Goal: Check status: Check status

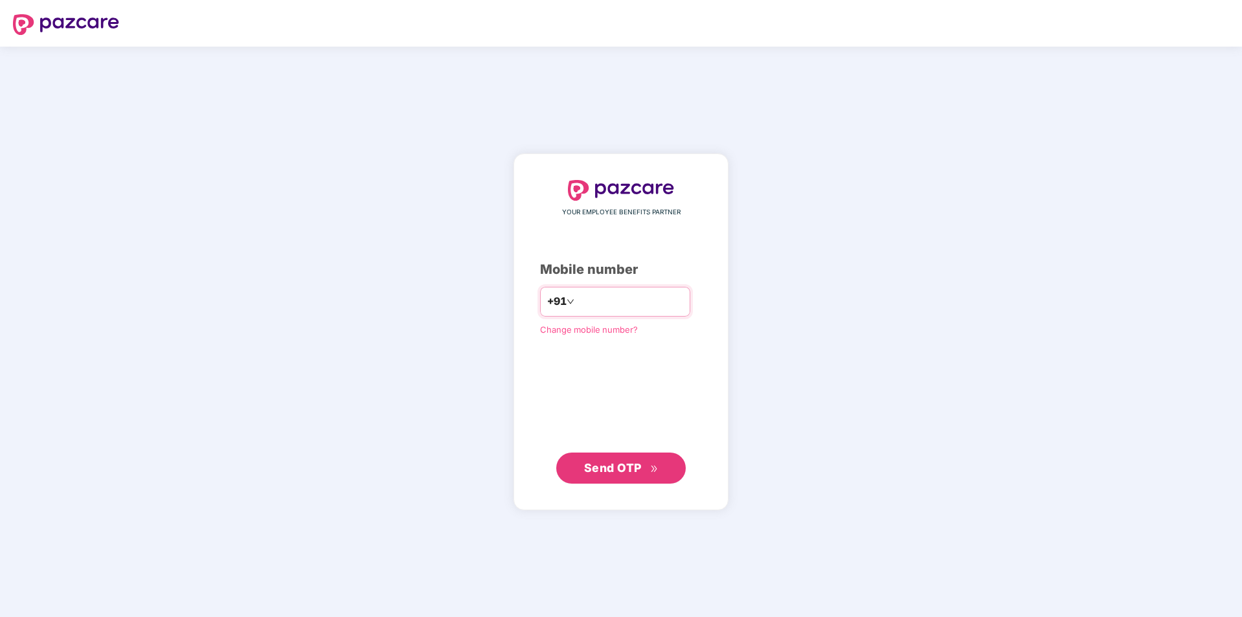
click at [577, 300] on input "number" at bounding box center [630, 301] width 106 height 21
type input "**********"
click at [610, 471] on span "Send OTP" at bounding box center [613, 467] width 58 height 14
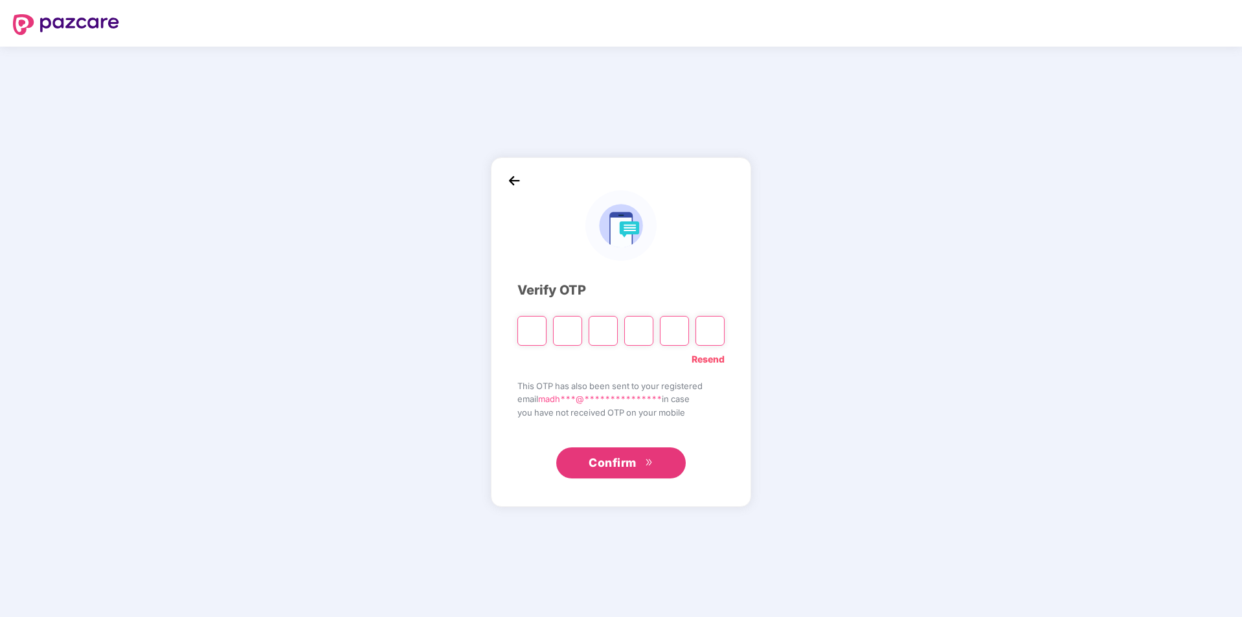
type input "*"
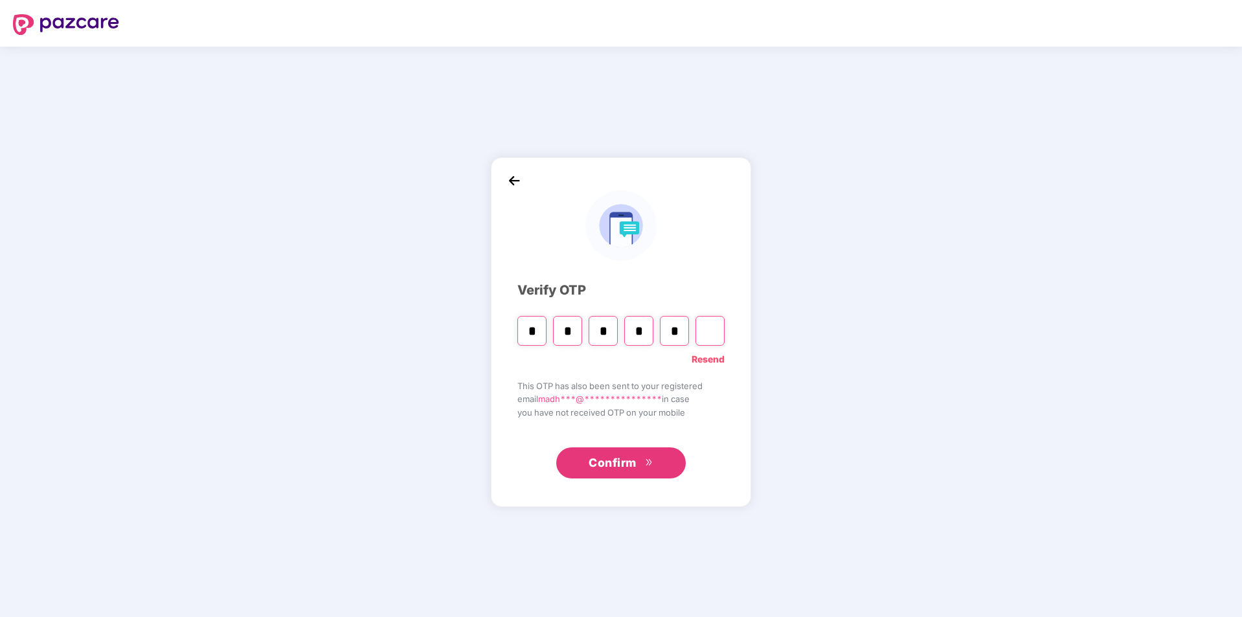
type input "*"
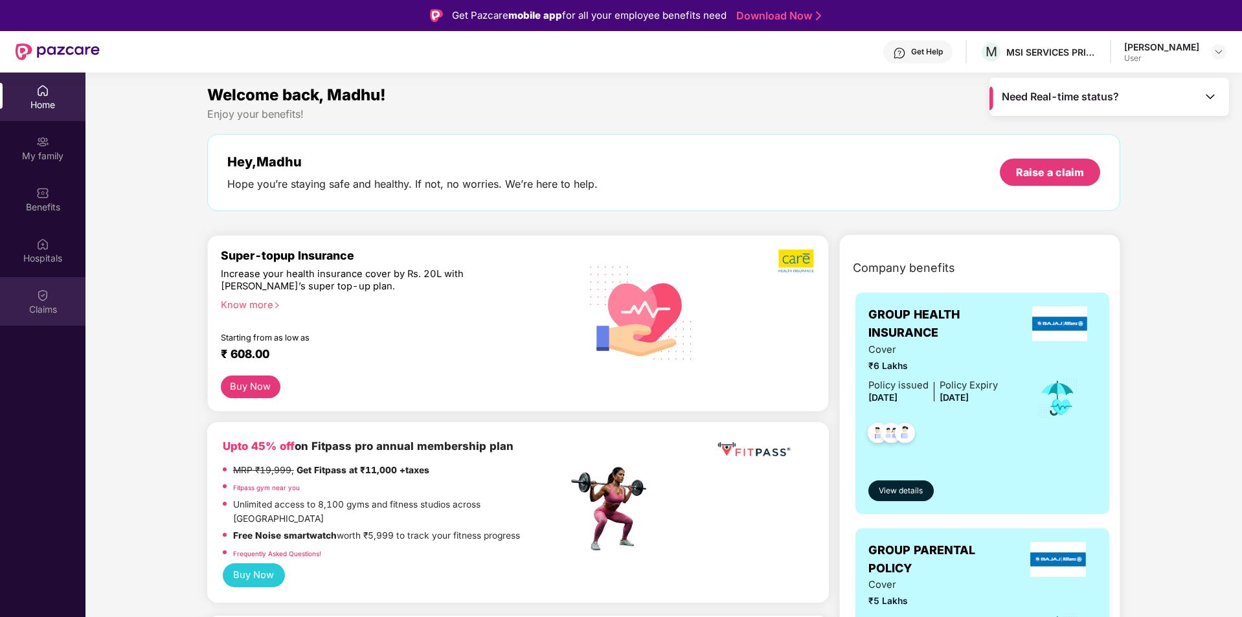
click at [52, 300] on div "Claims" at bounding box center [42, 301] width 85 height 49
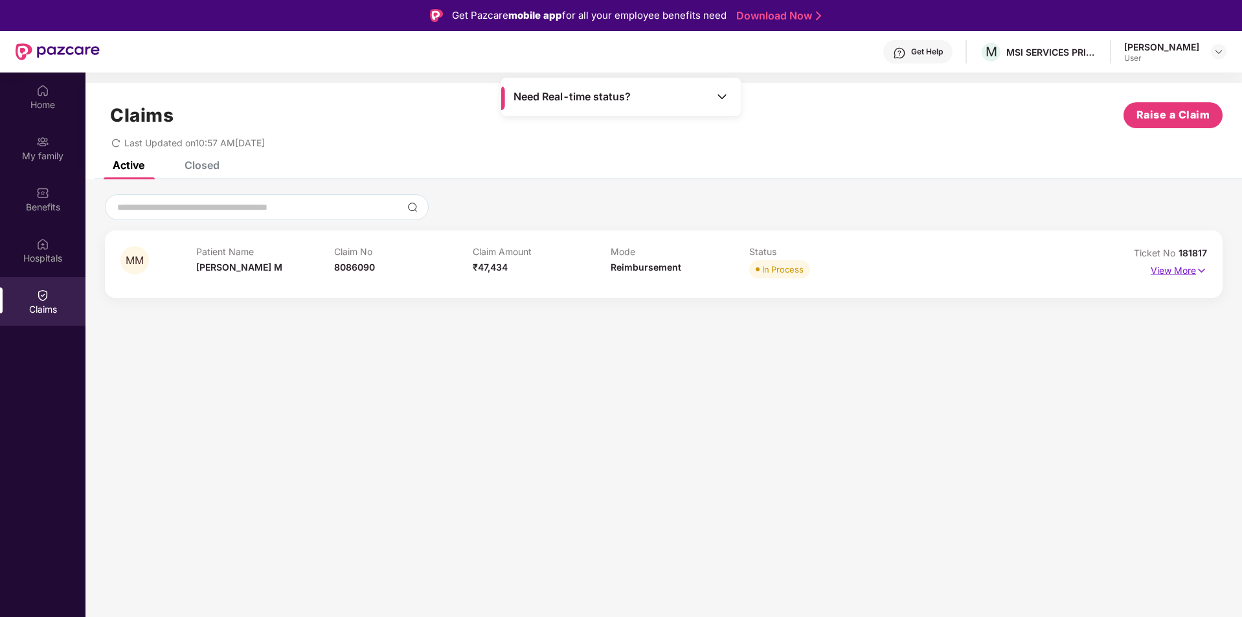
click at [1189, 270] on p "View More" at bounding box center [1178, 268] width 56 height 17
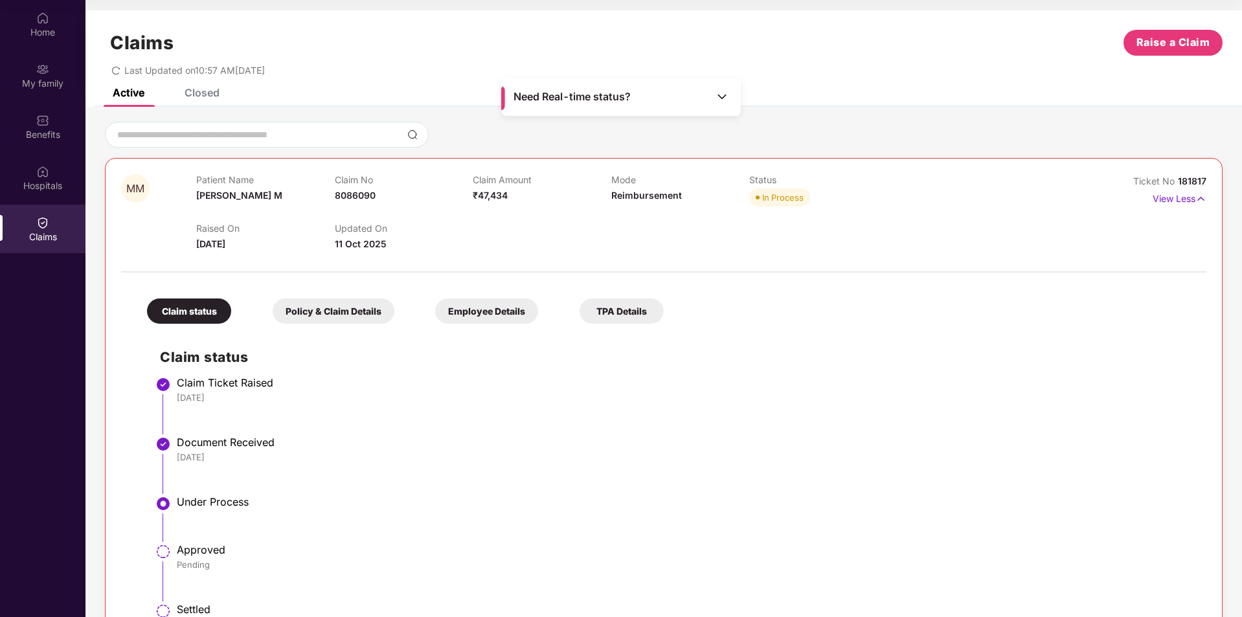
click at [535, 95] on span "Need Real-time status?" at bounding box center [571, 97] width 117 height 14
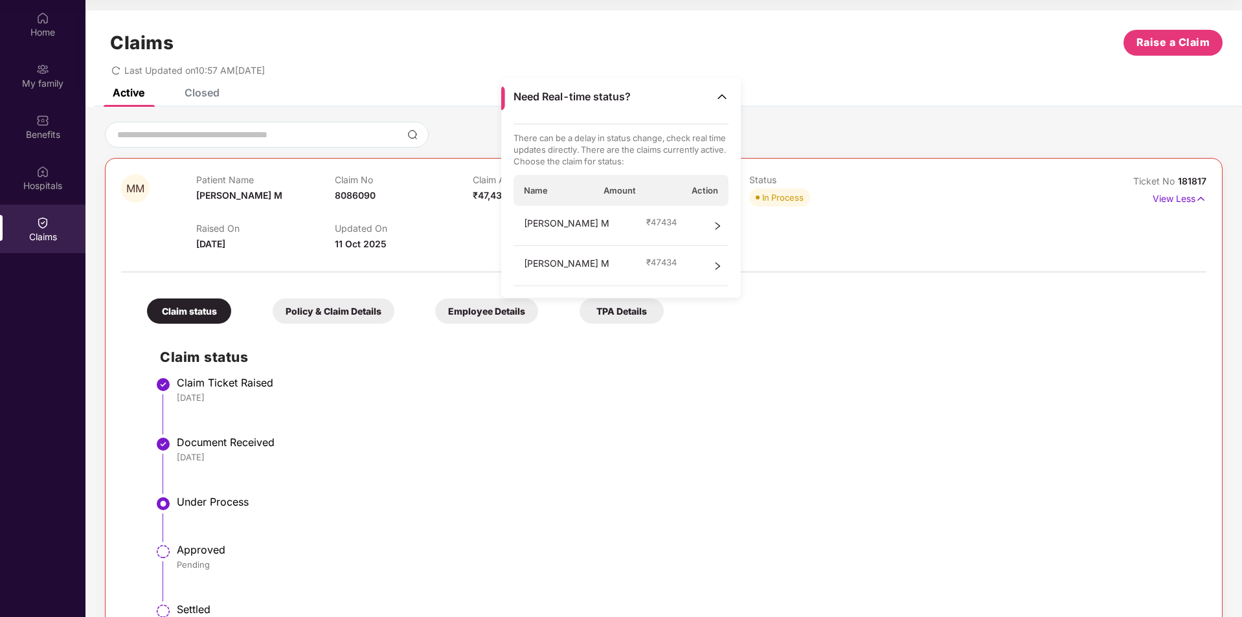
click at [719, 228] on icon "right" at bounding box center [717, 225] width 9 height 9
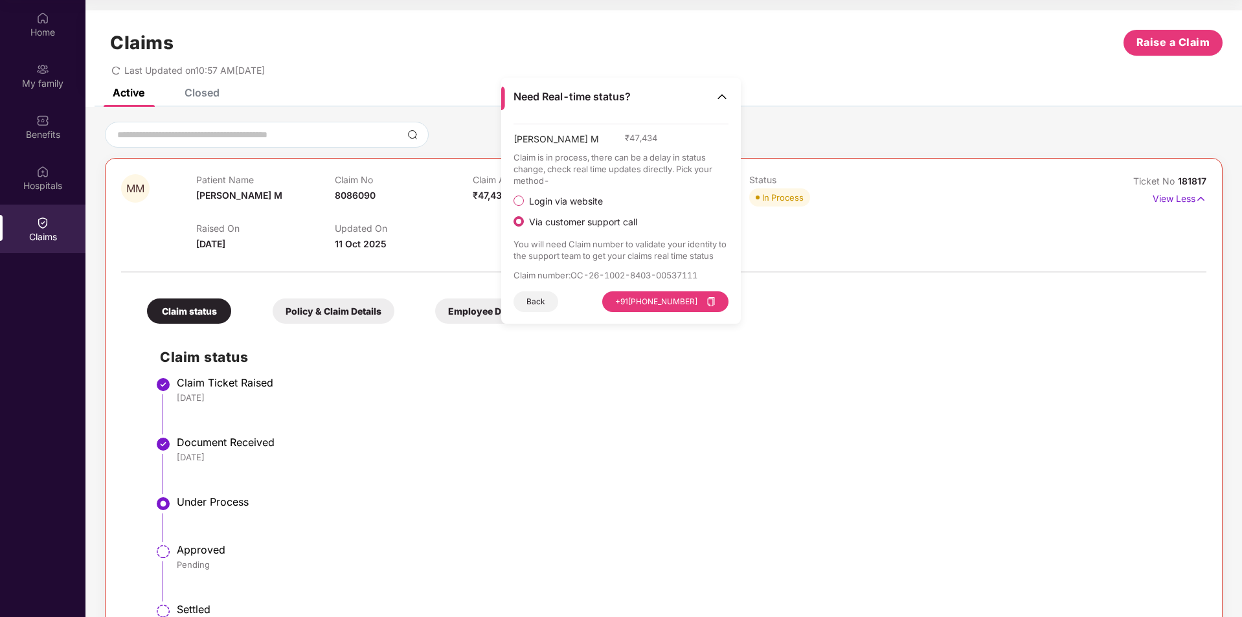
click at [553, 300] on button "Back" at bounding box center [535, 301] width 45 height 21
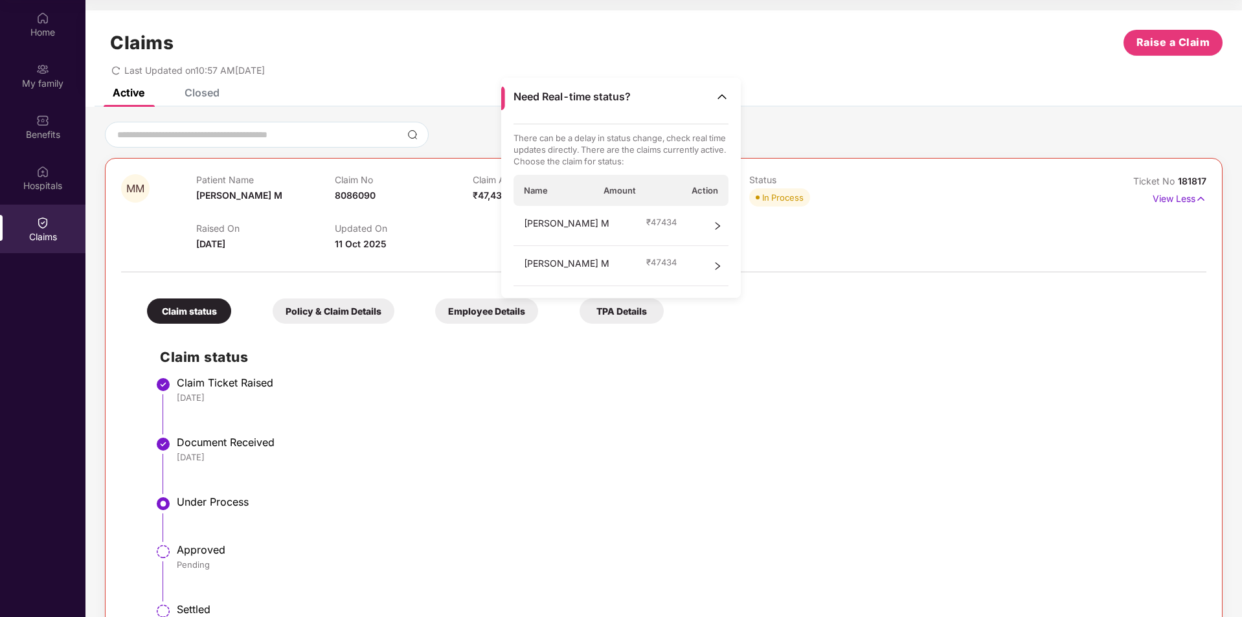
click at [719, 266] on icon "right" at bounding box center [717, 266] width 9 height 9
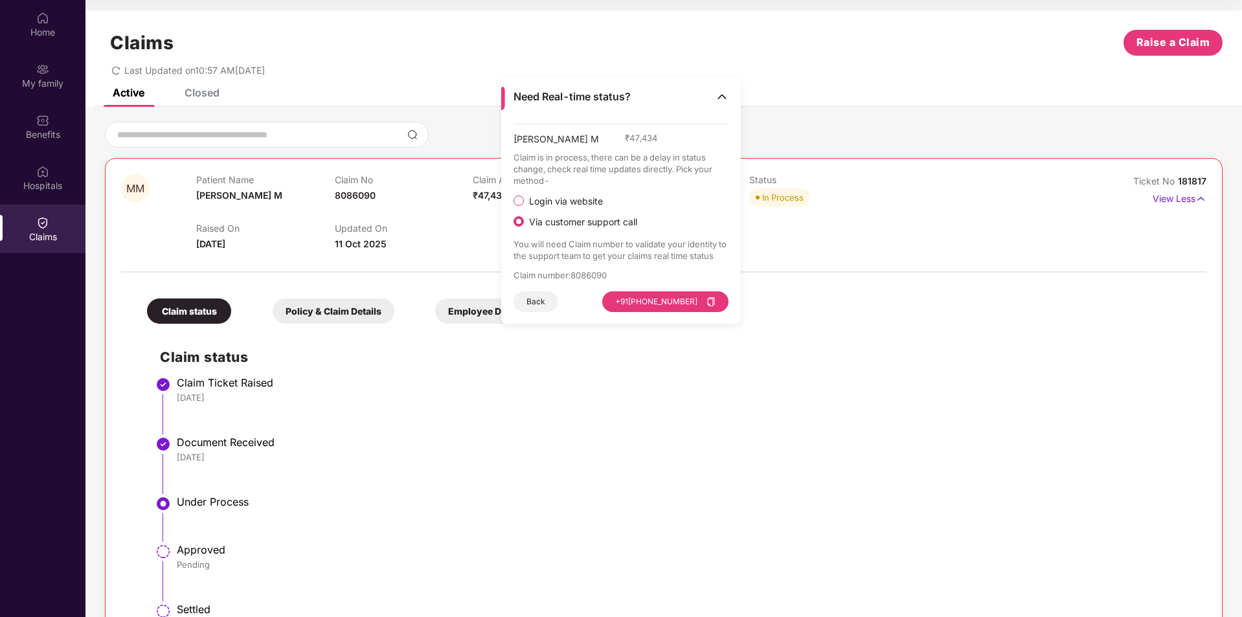
click at [722, 93] on img at bounding box center [721, 96] width 13 height 13
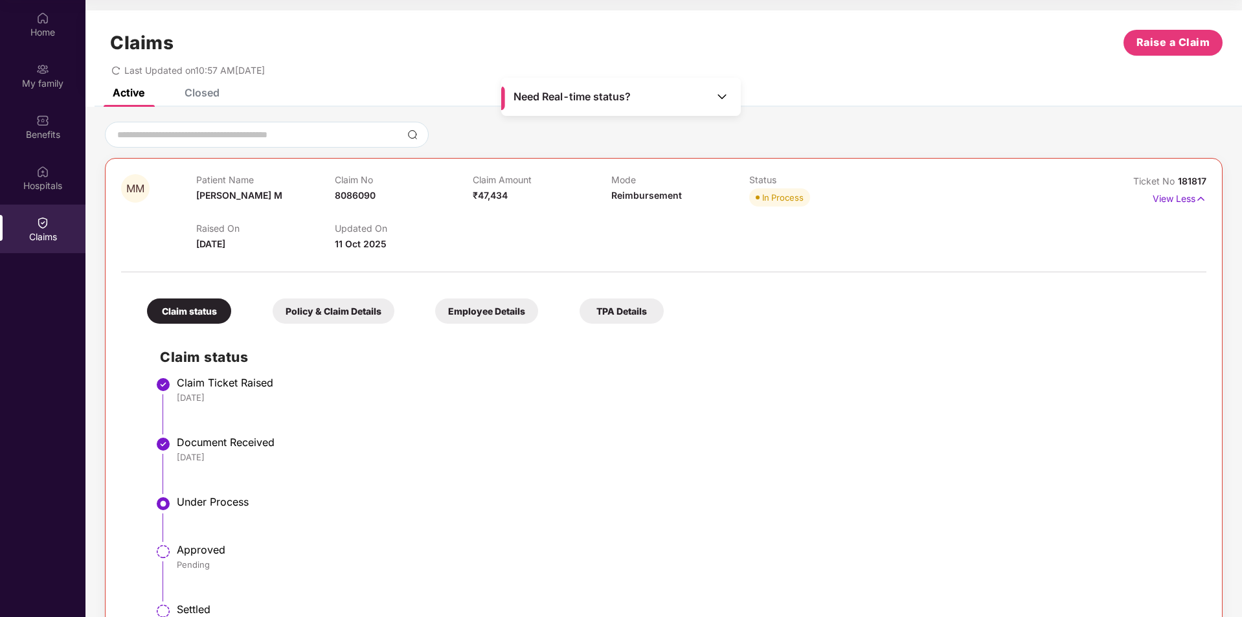
click at [359, 313] on div "Policy & Claim Details" at bounding box center [334, 310] width 122 height 25
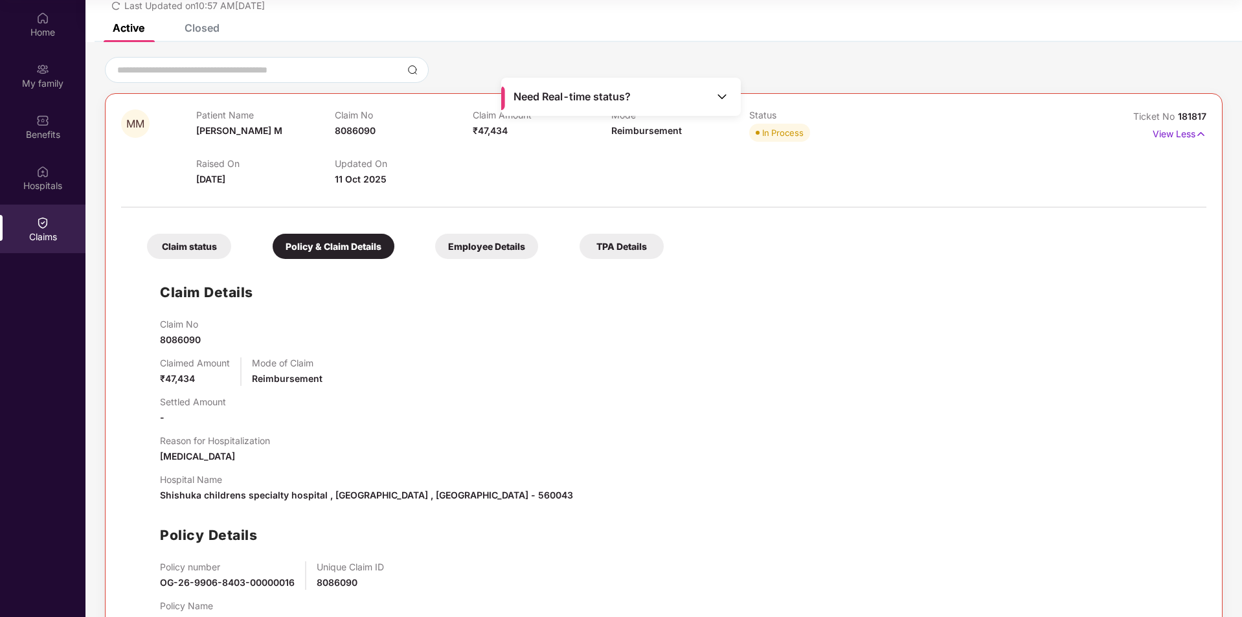
scroll to position [116, 0]
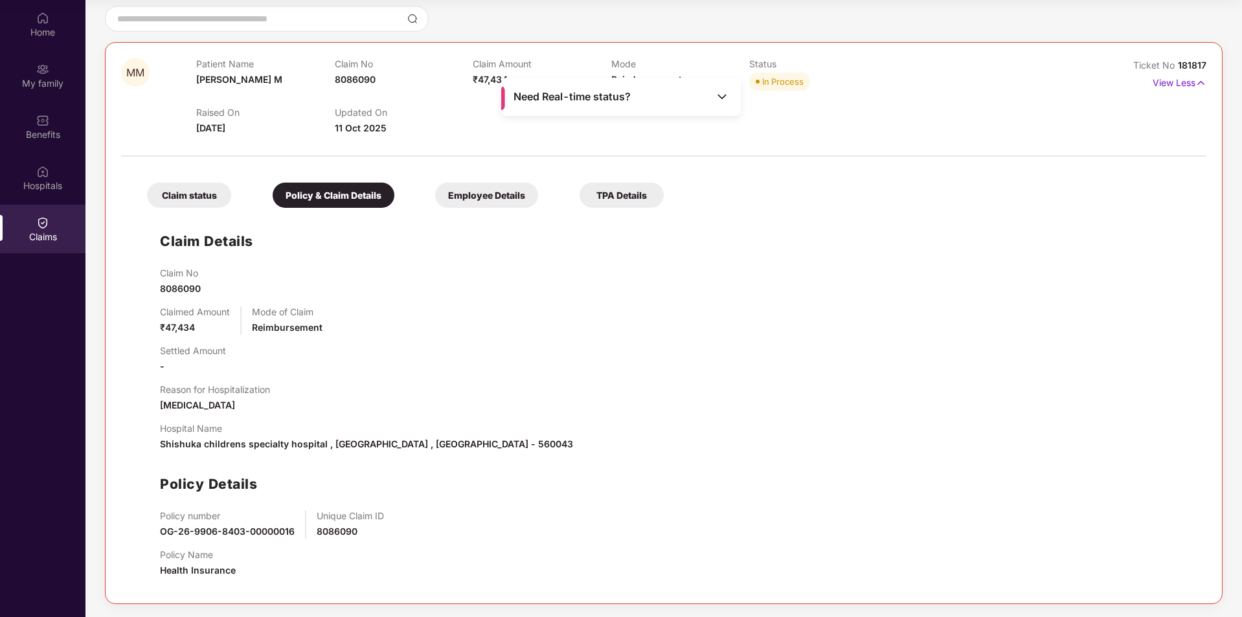
click at [517, 194] on div "Employee Details" at bounding box center [486, 195] width 103 height 25
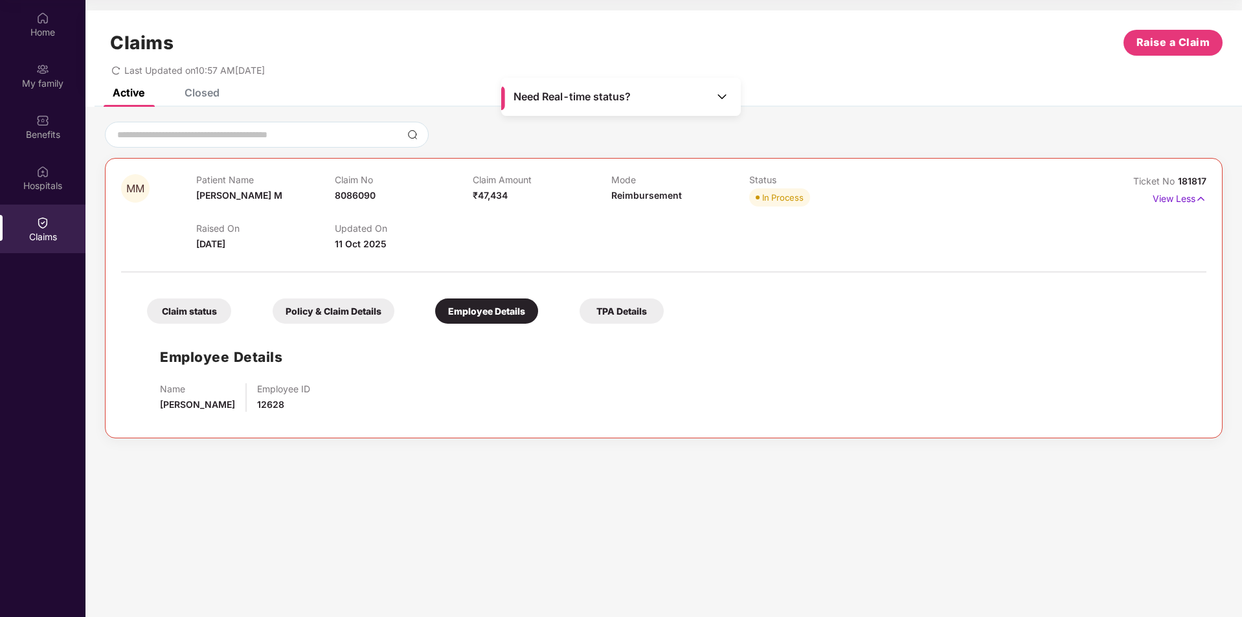
scroll to position [0, 0]
click at [605, 308] on div "TPA Details" at bounding box center [621, 310] width 84 height 25
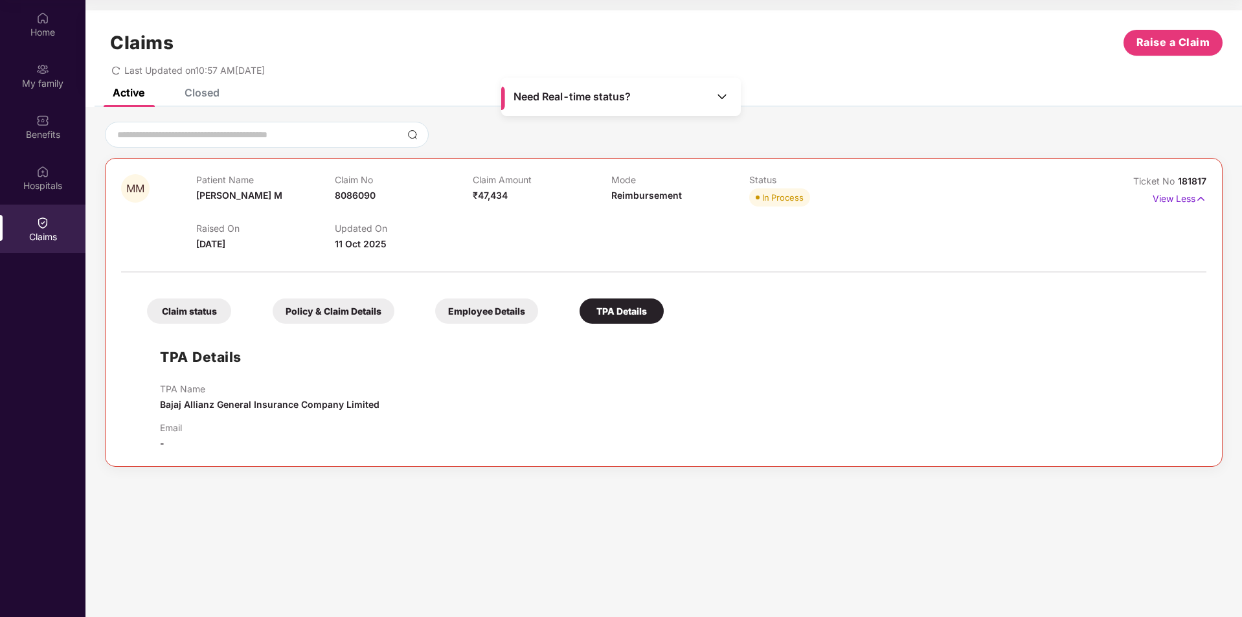
click at [117, 69] on icon "redo" at bounding box center [115, 70] width 9 height 9
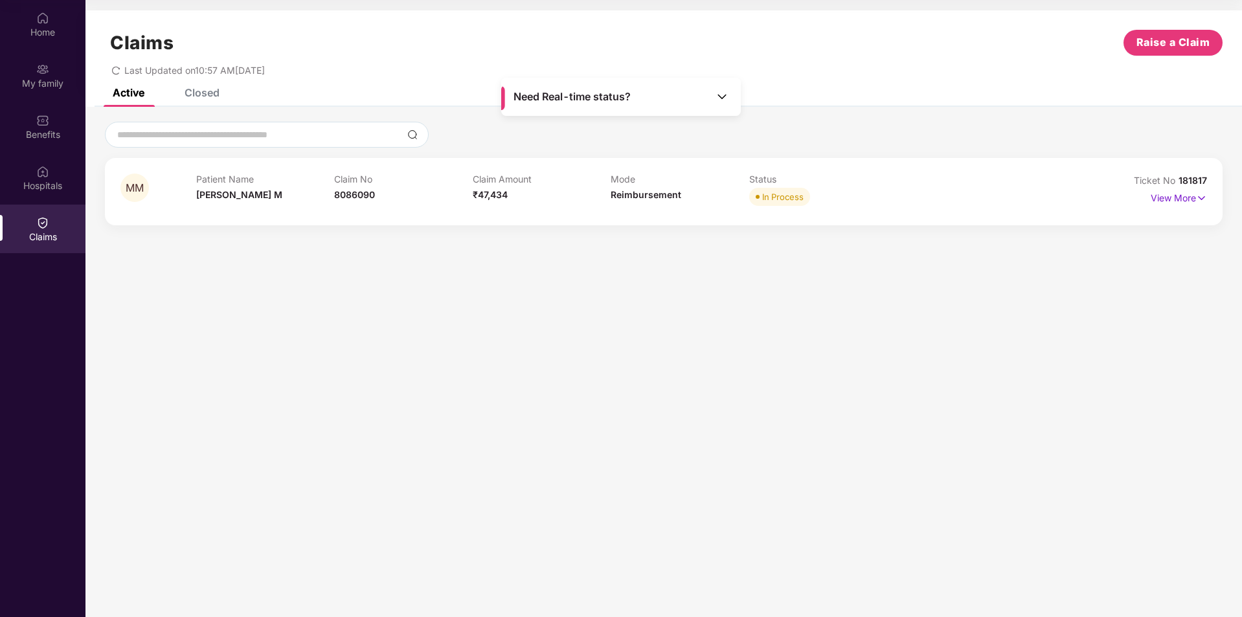
click at [56, 221] on div "Claims" at bounding box center [42, 229] width 85 height 49
click at [1197, 195] on img at bounding box center [1201, 198] width 11 height 14
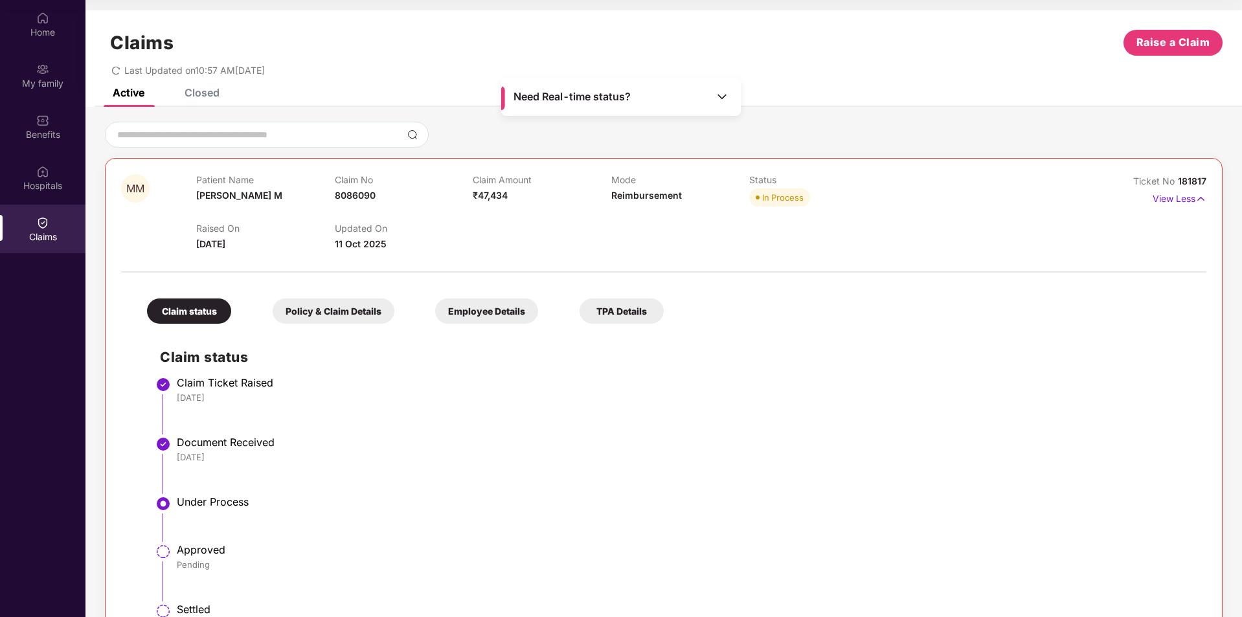
scroll to position [50, 0]
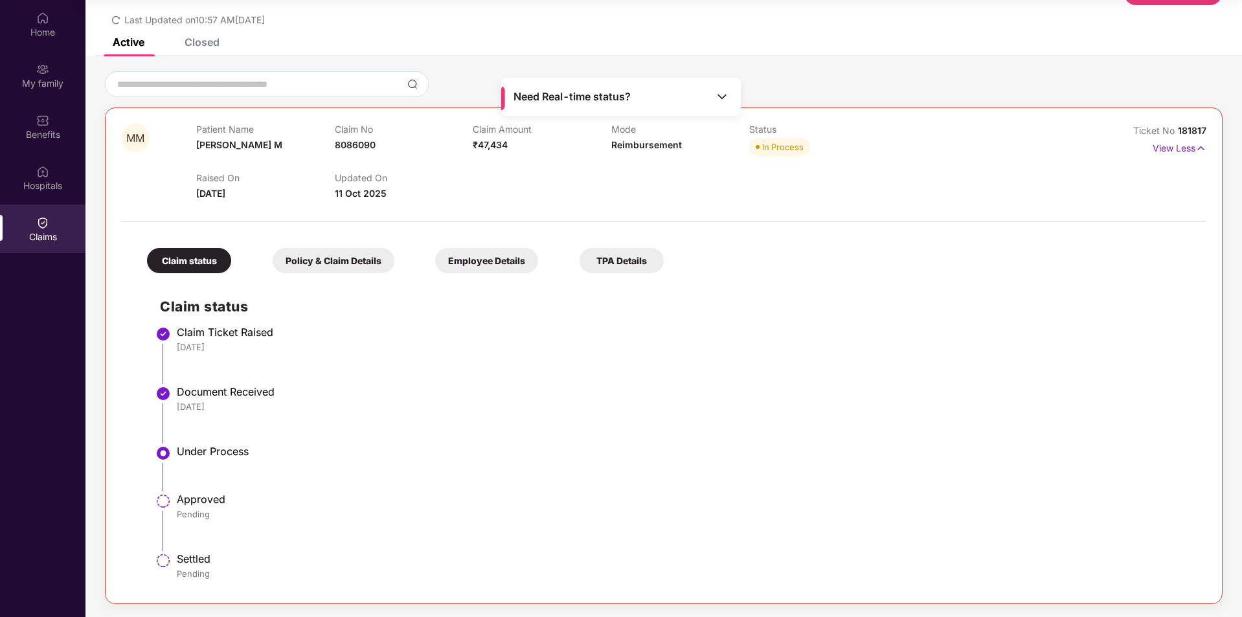
click at [632, 266] on div "TPA Details" at bounding box center [621, 260] width 84 height 25
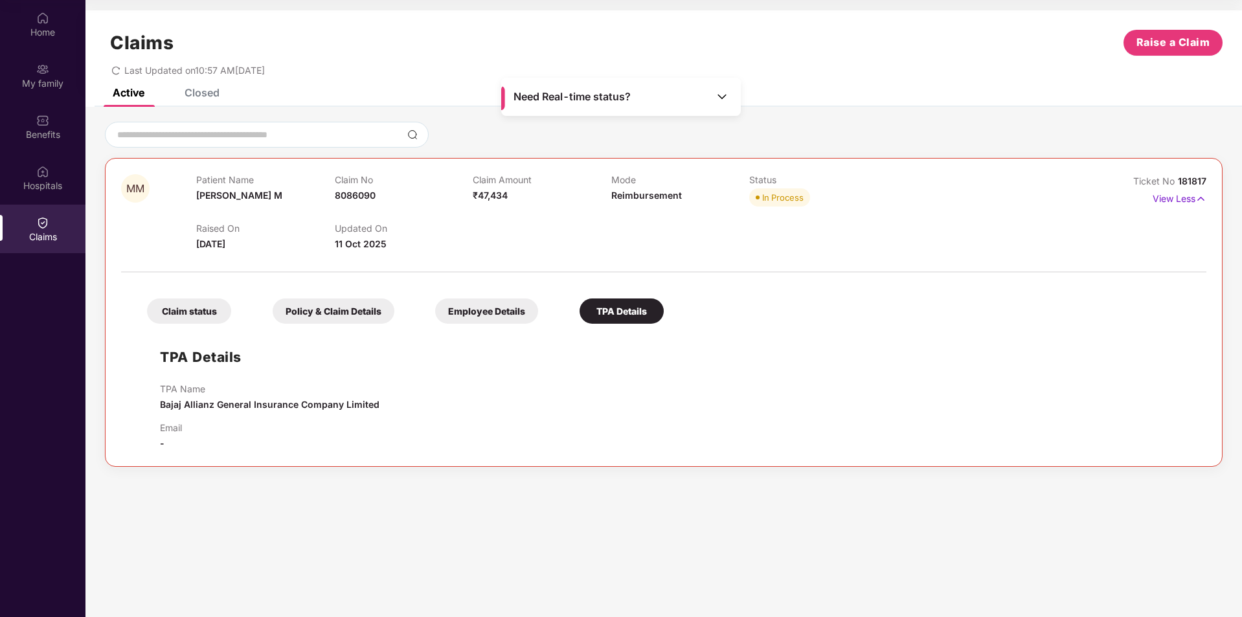
scroll to position [0, 0]
click at [430, 317] on div "Claim status Policy & Claim Details Employee Details TPA Details" at bounding box center [399, 304] width 530 height 38
click at [458, 314] on div "Employee Details" at bounding box center [486, 310] width 103 height 25
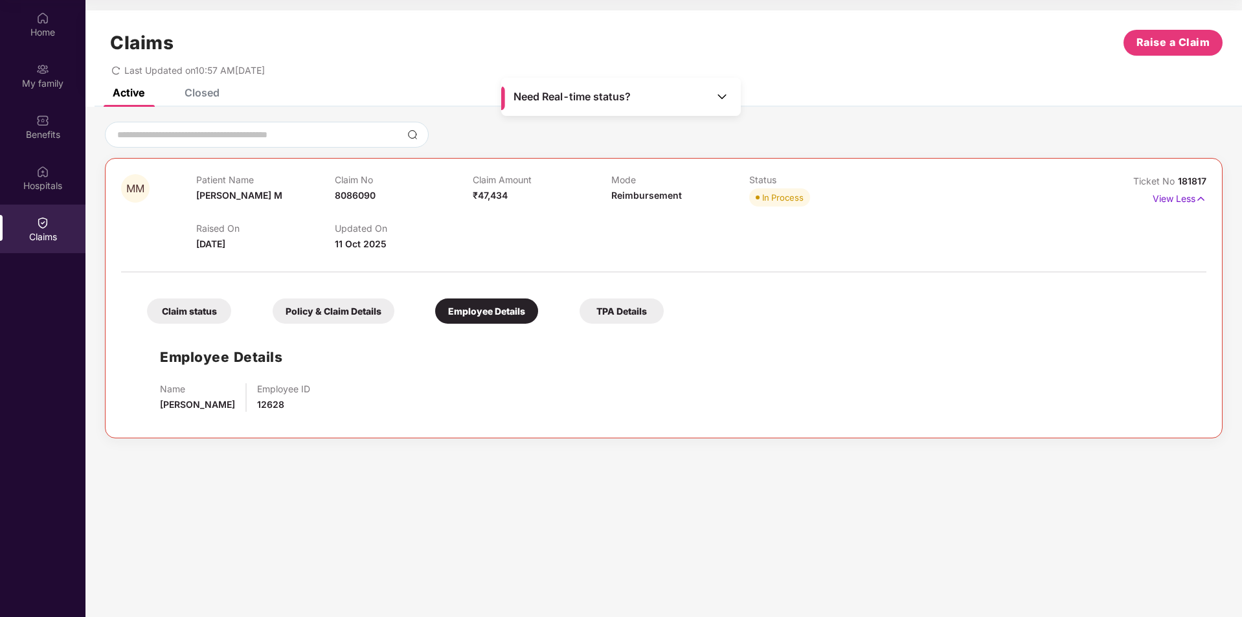
click at [366, 315] on div "Policy & Claim Details" at bounding box center [334, 310] width 122 height 25
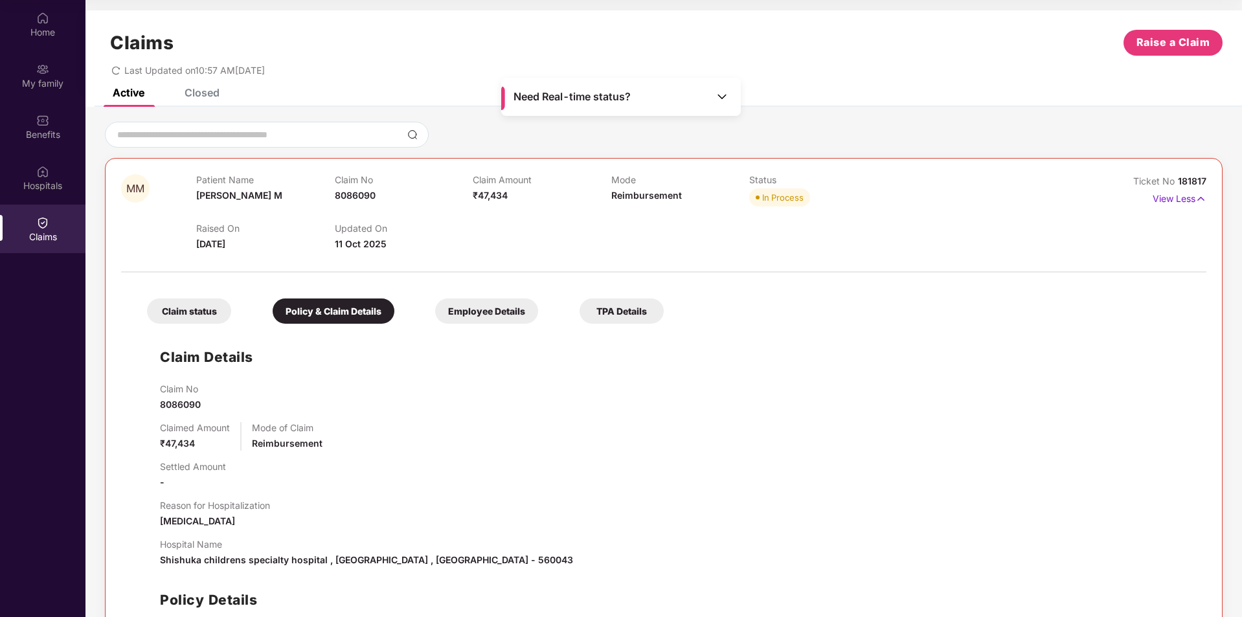
click at [212, 98] on div "Closed" at bounding box center [202, 92] width 35 height 13
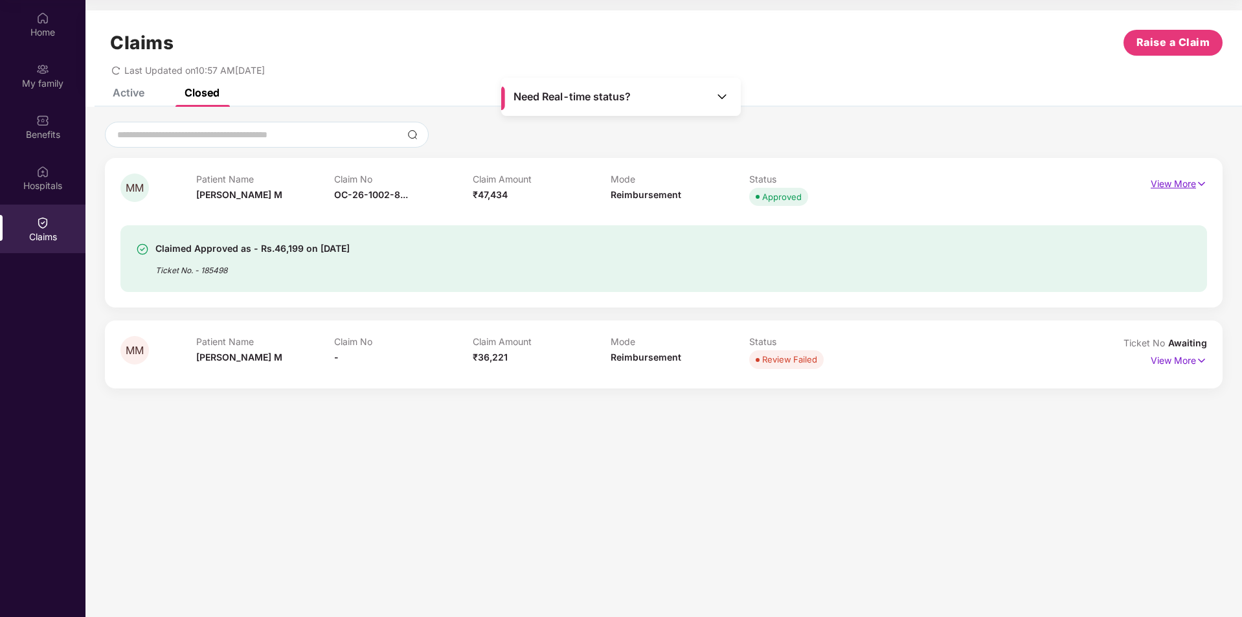
click at [1184, 181] on p "View More" at bounding box center [1178, 181] width 56 height 17
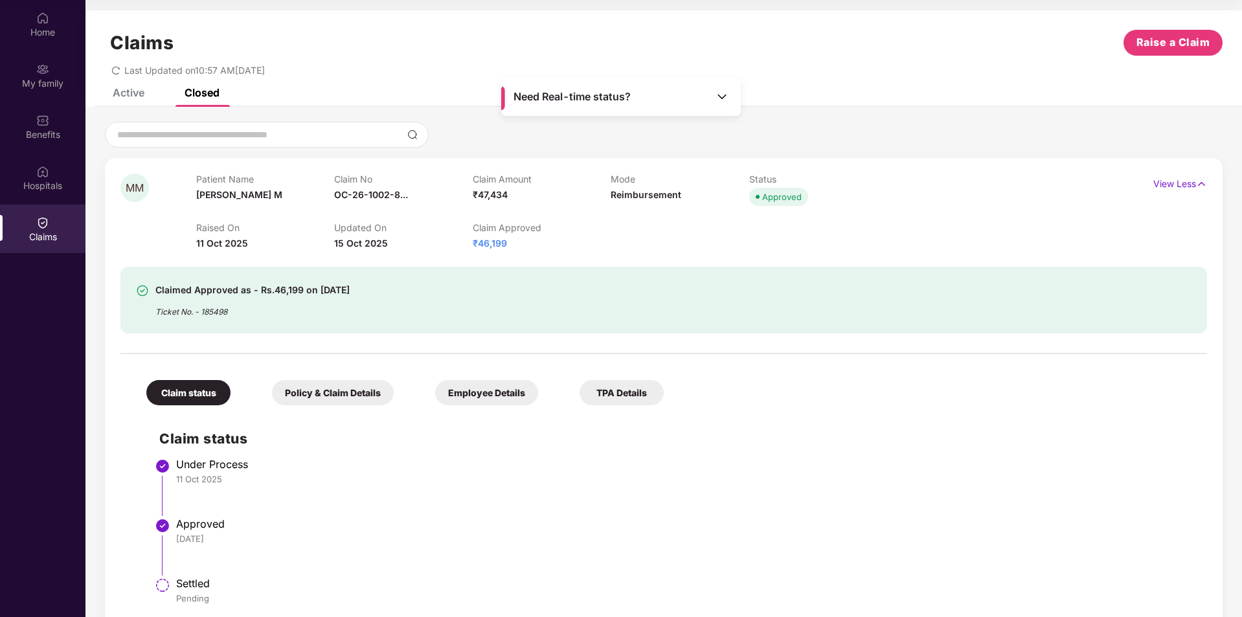
click at [350, 396] on div "Policy & Claim Details" at bounding box center [333, 392] width 122 height 25
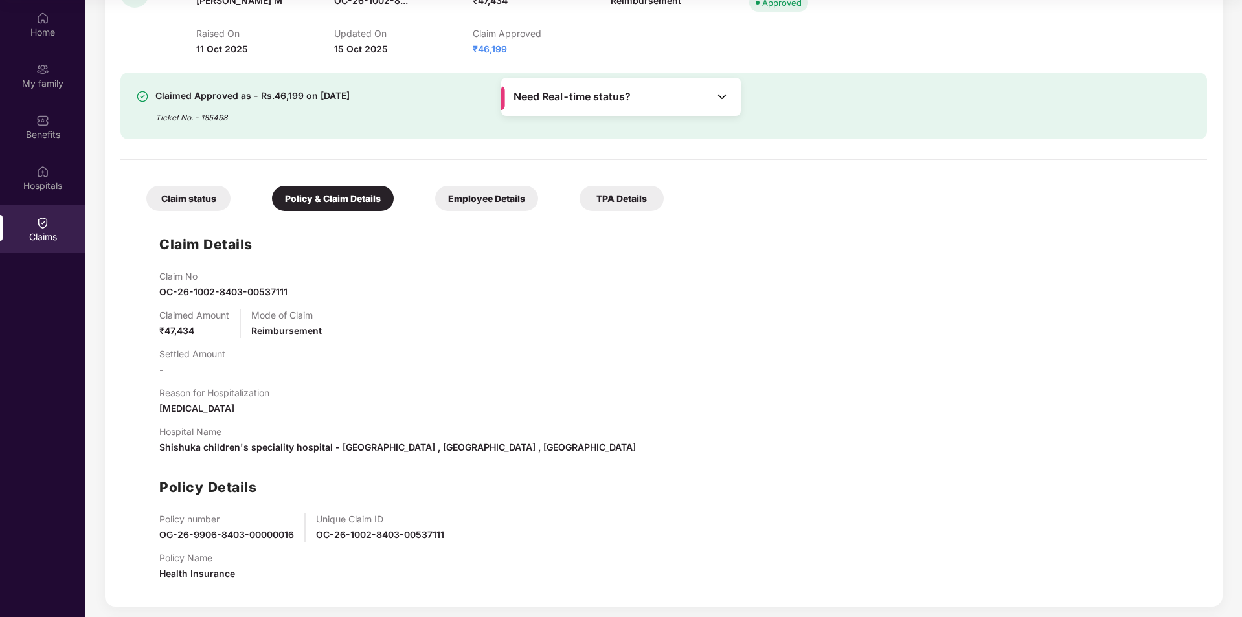
scroll to position [259, 0]
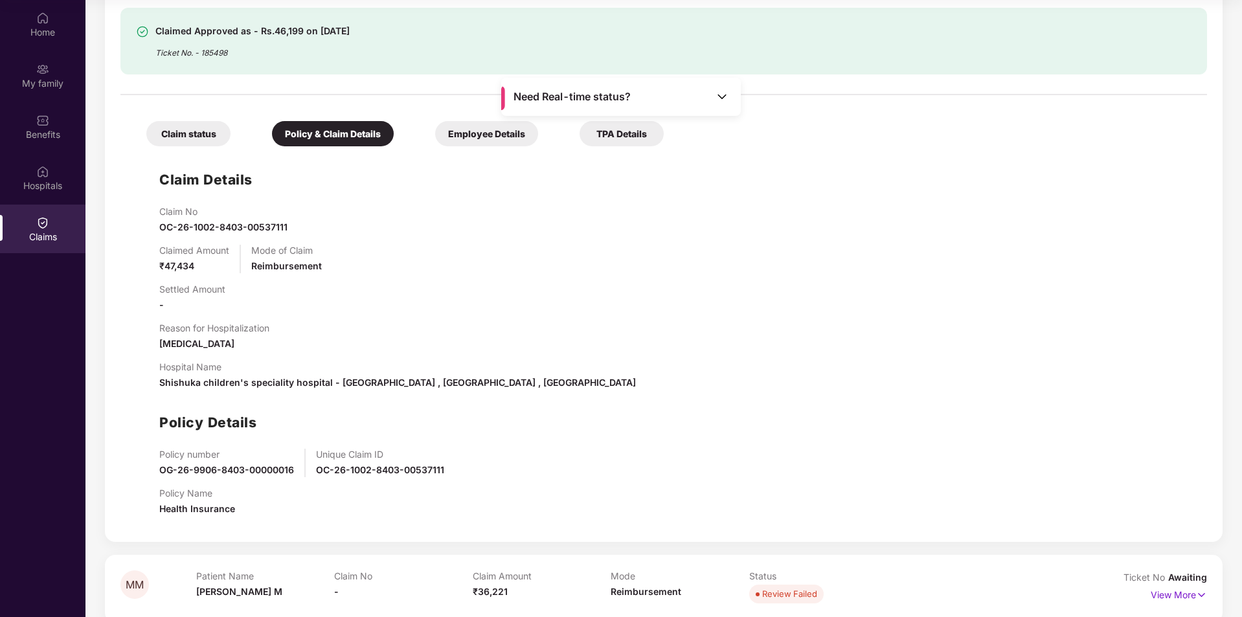
click at [480, 142] on div "Employee Details" at bounding box center [486, 133] width 103 height 25
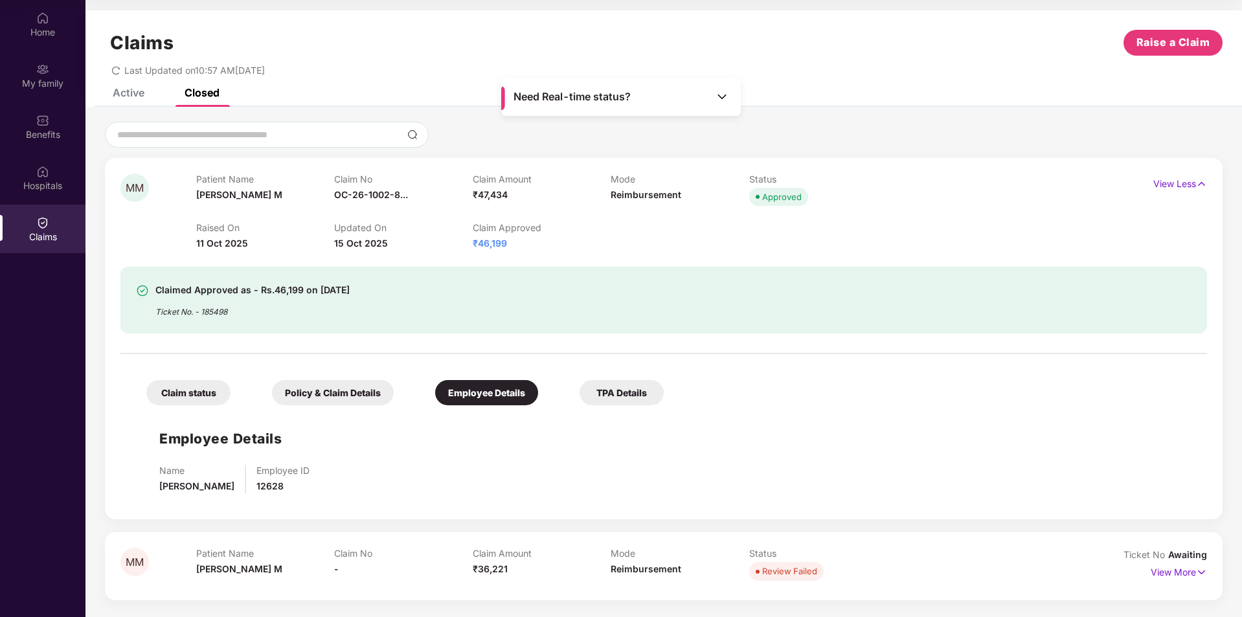
scroll to position [0, 0]
click at [616, 396] on div "TPA Details" at bounding box center [621, 392] width 84 height 25
